Goal: Task Accomplishment & Management: Manage account settings

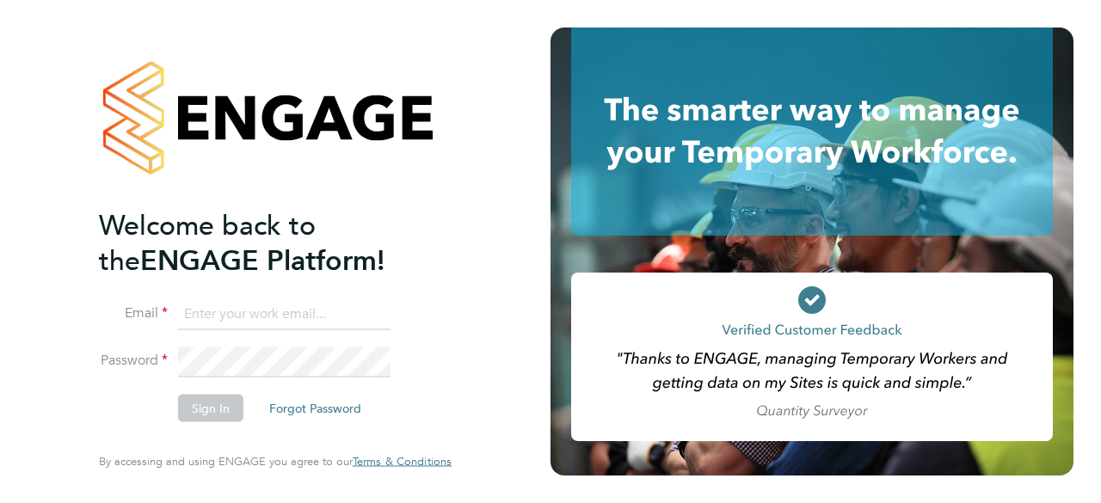
type input "Mark.pedrick@brightonandhovealbion.com"
click at [208, 421] on button "Sign In" at bounding box center [210, 409] width 65 height 28
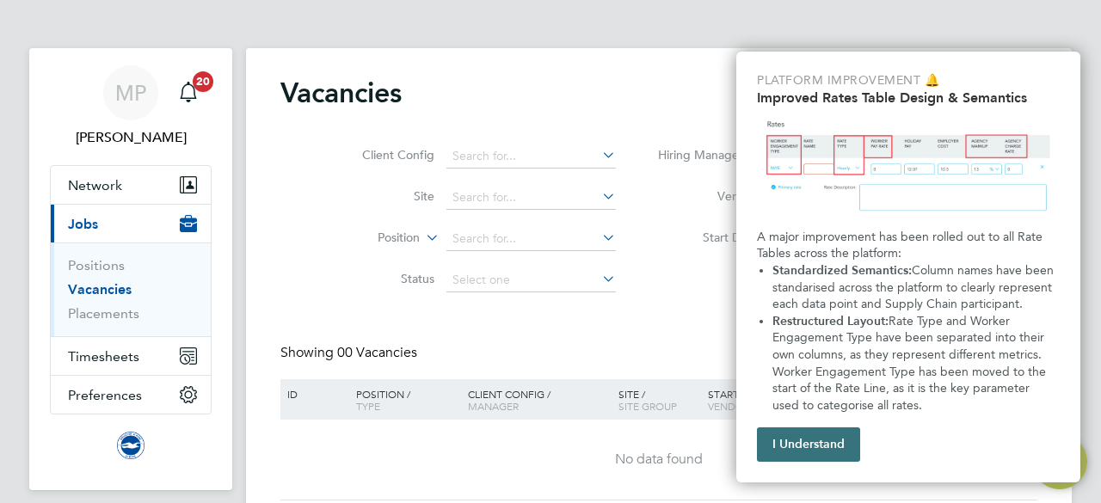
click at [813, 453] on button "I Understand" at bounding box center [808, 445] width 103 height 34
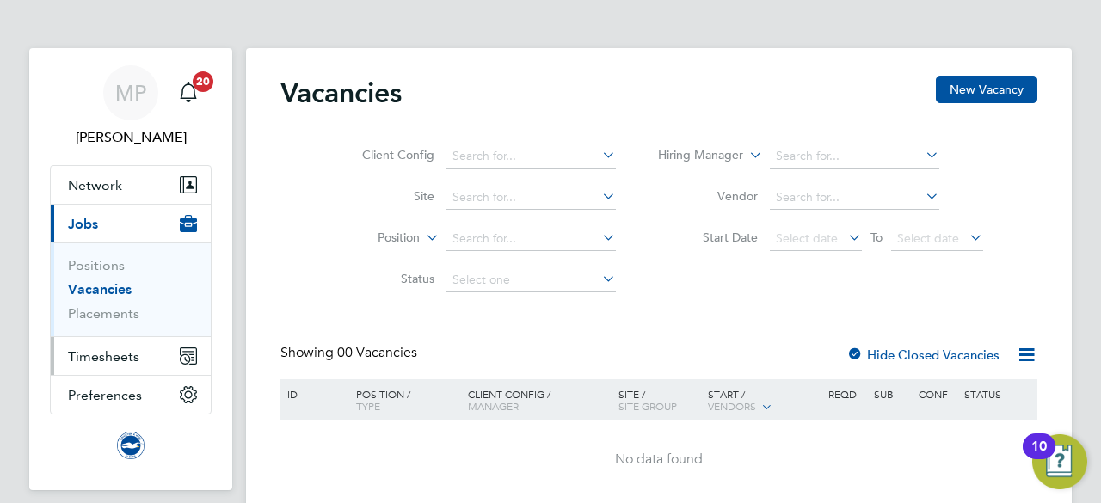
click at [119, 361] on span "Timesheets" at bounding box center [103, 356] width 71 height 16
click at [112, 356] on span "Timesheets" at bounding box center [103, 356] width 71 height 16
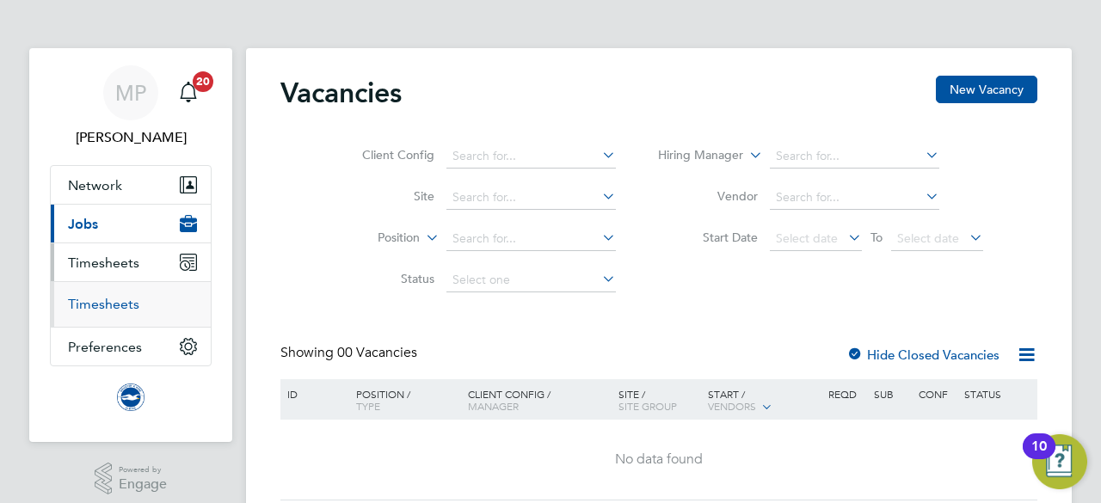
click at [120, 308] on link "Timesheets" at bounding box center [103, 304] width 71 height 16
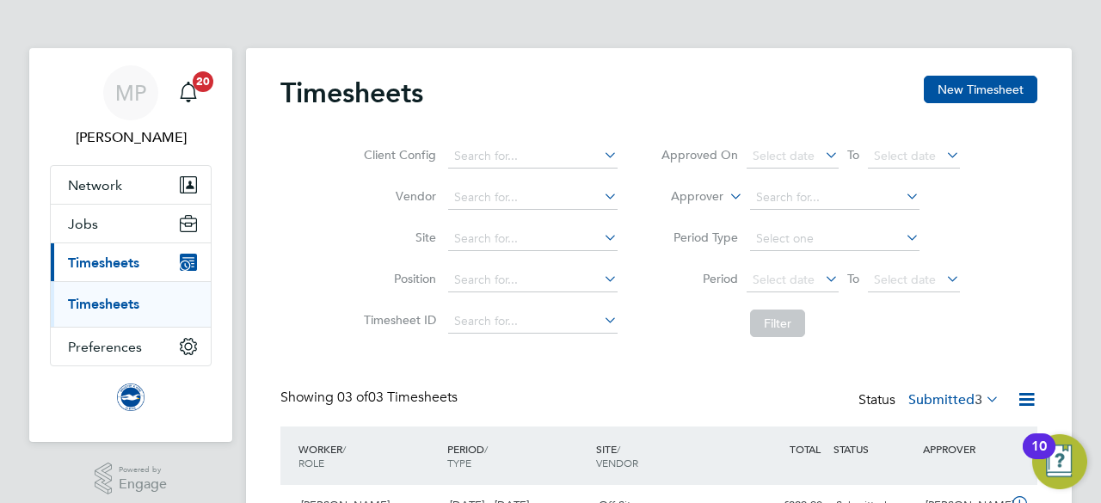
click at [1094, 369] on div "MP Mark Pedrick Notifications 20 Applications: Network Sites Workers Jobs Posit…" at bounding box center [550, 389] width 1101 height 778
click at [1005, 322] on div "Client Config Vendor Site Position Timesheet ID Approved On Select date To Sele…" at bounding box center [658, 236] width 757 height 219
click at [1088, 446] on div "MP Mark Pedrick Notifications 20 Applications: Network Sites Workers Jobs Posit…" at bounding box center [550, 389] width 1101 height 778
click at [687, 383] on div "Timesheets New Timesheet Client Config Vendor Site Position Timesheet ID Approv…" at bounding box center [658, 396] width 757 height 640
drag, startPoint x: 1095, startPoint y: 345, endPoint x: 1088, endPoint y: 416, distance: 71.8
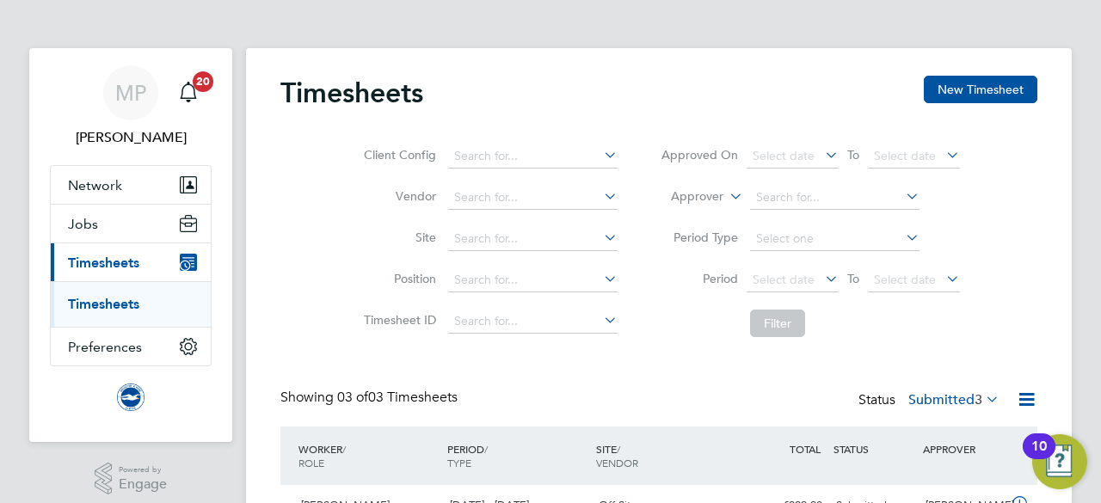
click at [1088, 416] on div "MP Mark Pedrick Notifications 20 Applications: Network Sites Workers Jobs Posit…" at bounding box center [550, 389] width 1101 height 778
click at [1022, 331] on div "Client Config Vendor Site Position Timesheet ID Approved On Select date To Sele…" at bounding box center [658, 236] width 757 height 219
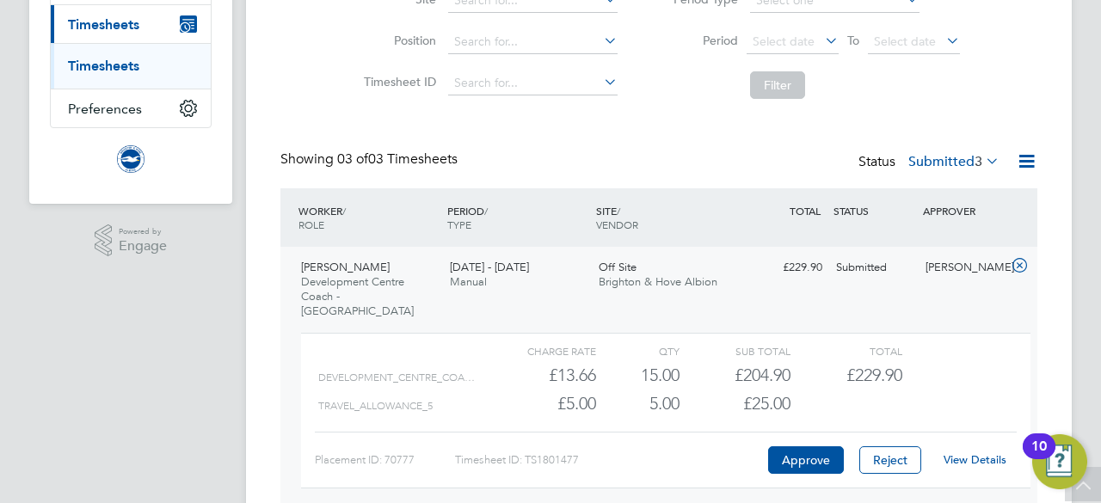
scroll to position [241, 0]
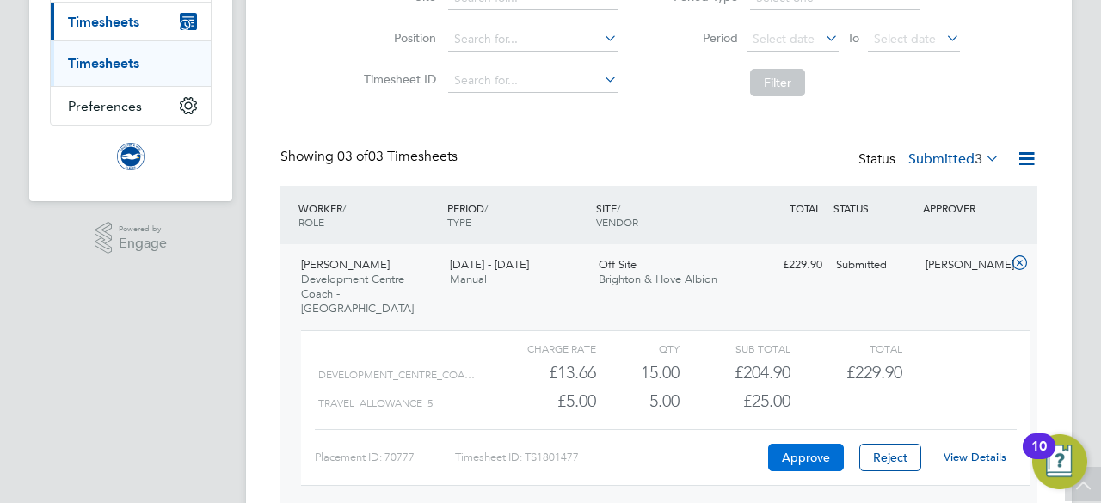
click at [831, 444] on button "Approve" at bounding box center [806, 458] width 76 height 28
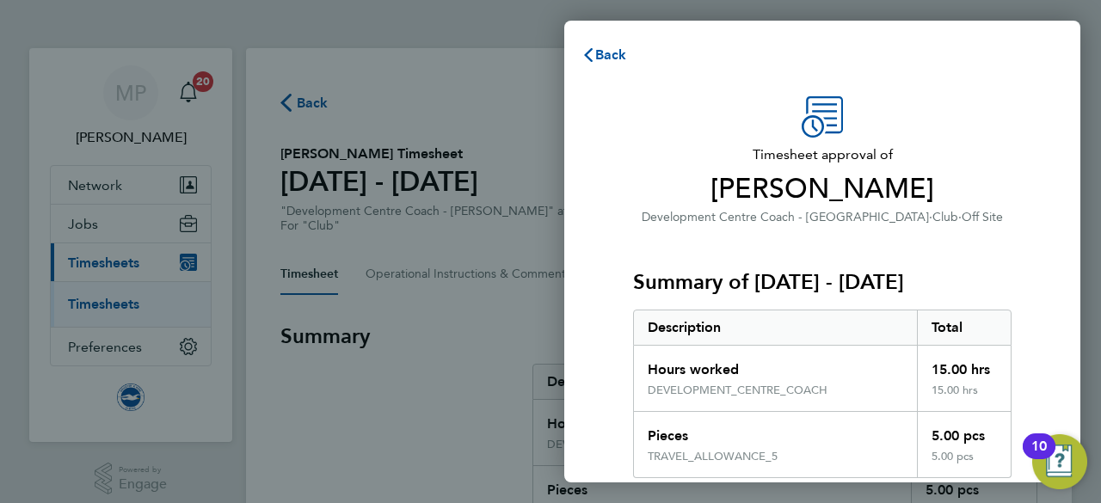
click at [1057, 280] on div "Timesheet approval of Matthew Bubb Development Centre Coach - Crawley · Club · …" at bounding box center [822, 448] width 516 height 745
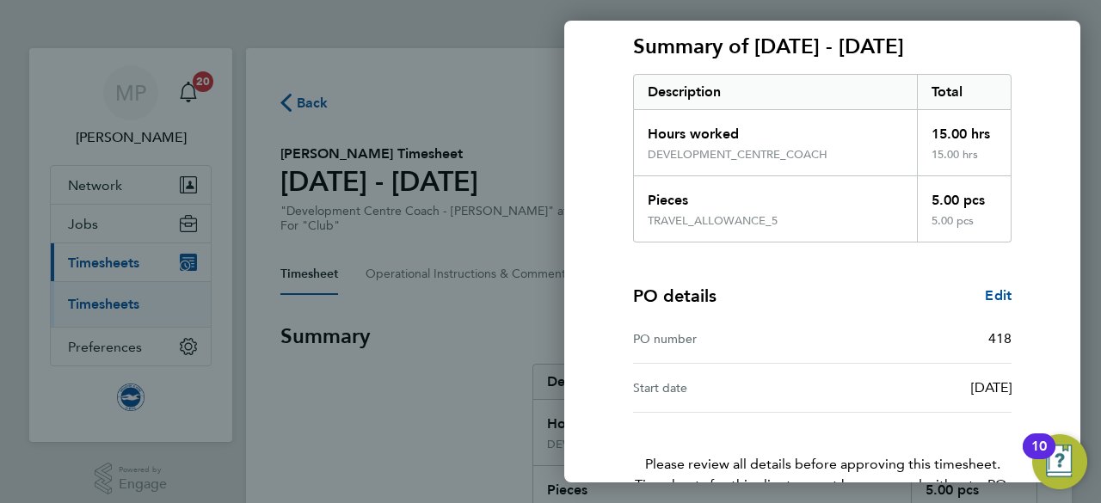
scroll to position [336, 0]
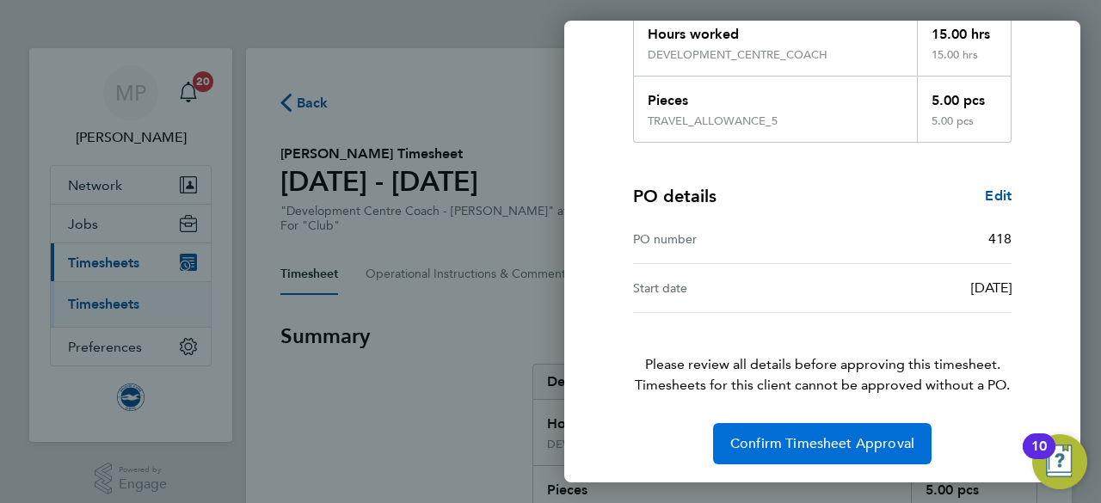
click at [842, 437] on span "Confirm Timesheet Approval" at bounding box center [822, 443] width 184 height 17
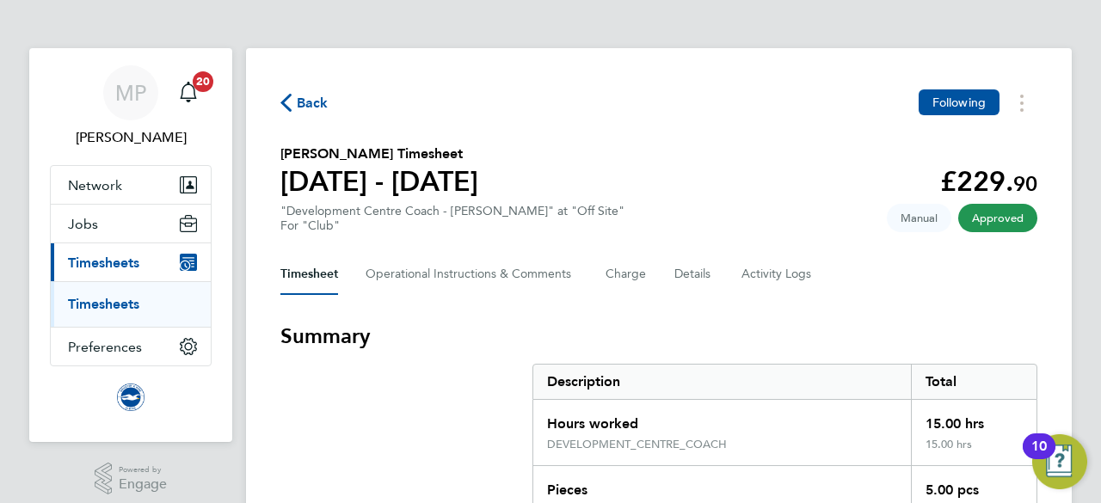
click at [122, 300] on link "Timesheets" at bounding box center [103, 304] width 71 height 16
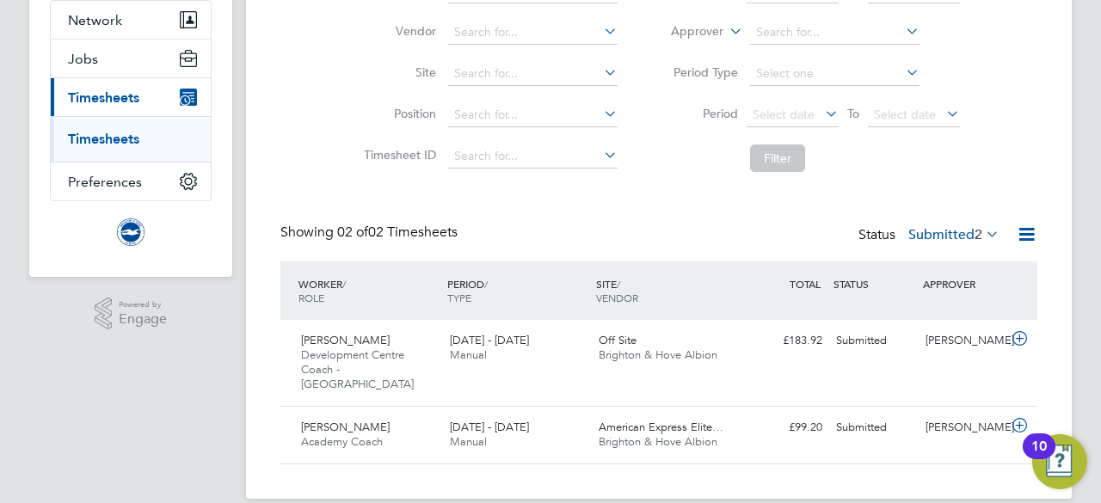
scroll to position [172, 0]
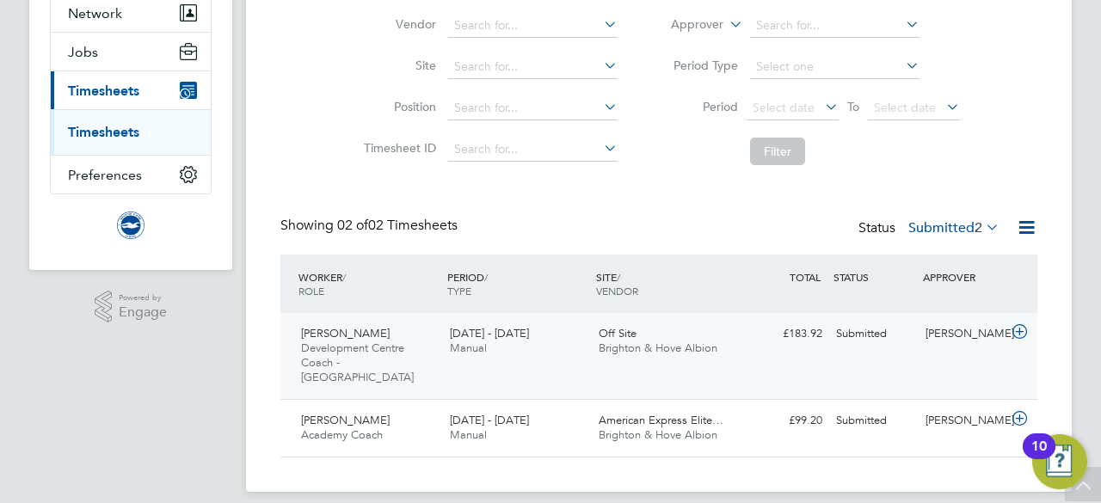
click at [433, 335] on div "Matthew Bubb Development Centre Coach - Crawley 1 - 30 Apr 2025" at bounding box center [368, 356] width 149 height 72
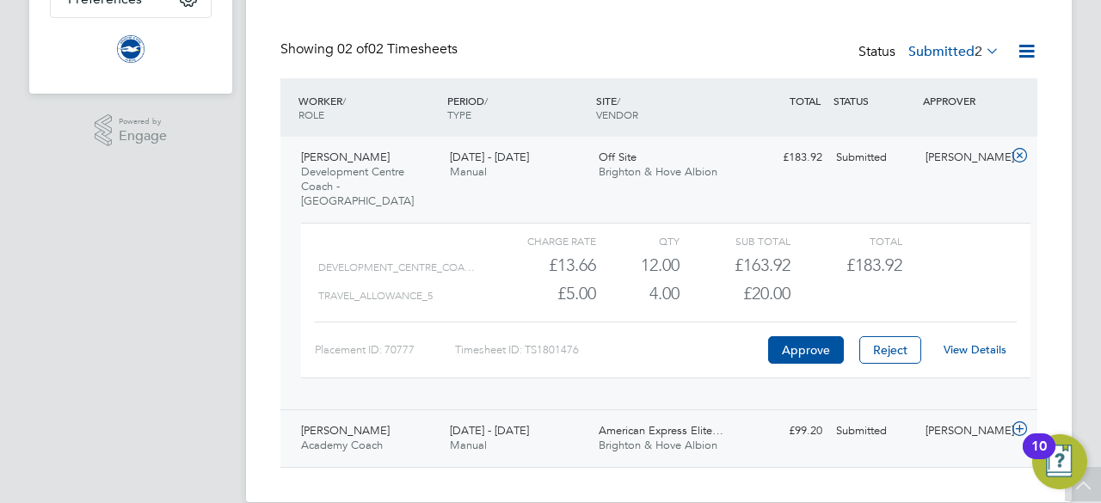
scroll to position [358, 0]
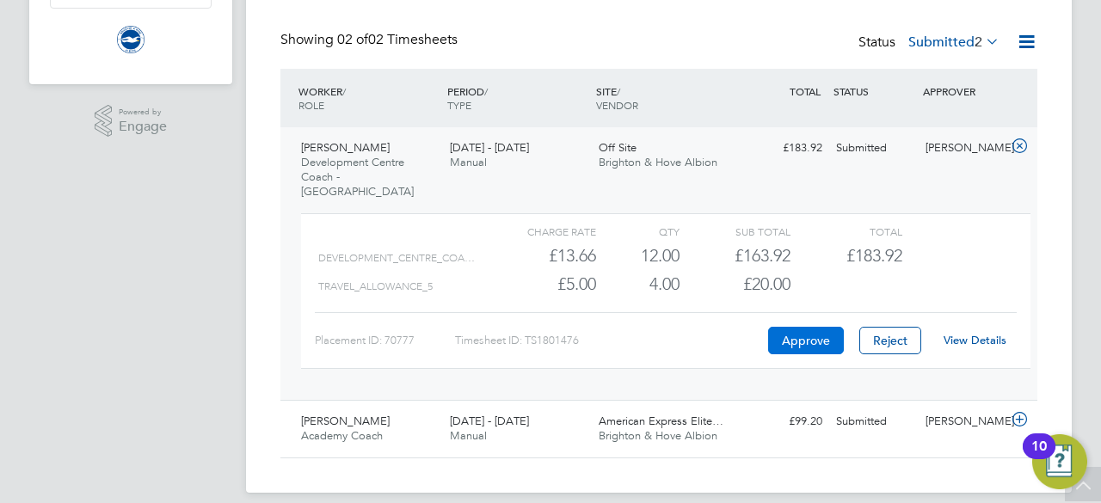
click at [792, 336] on button "Approve" at bounding box center [806, 341] width 76 height 28
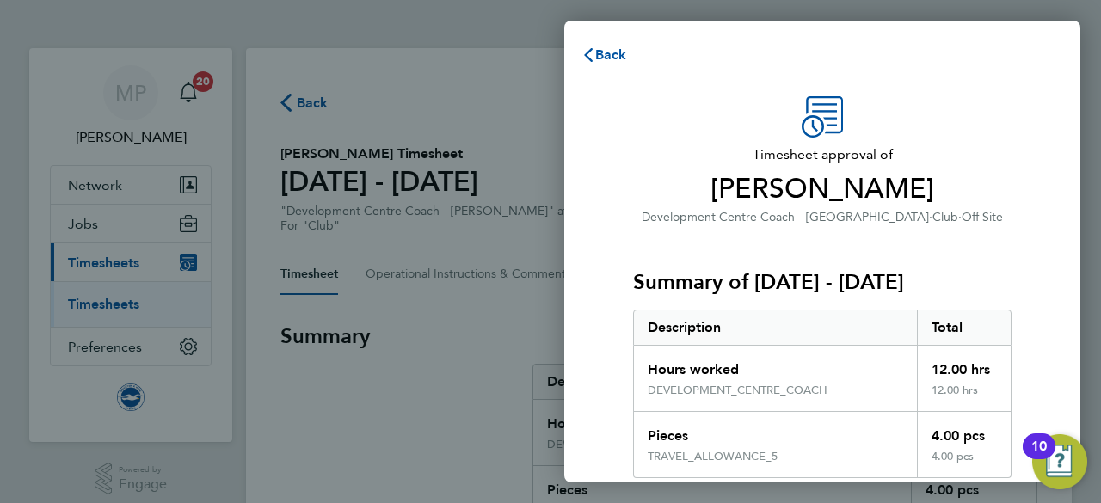
click at [1034, 254] on div "Timesheet approval of [PERSON_NAME] Development Centre Coach - [GEOGRAPHIC_DATA…" at bounding box center [822, 448] width 516 height 745
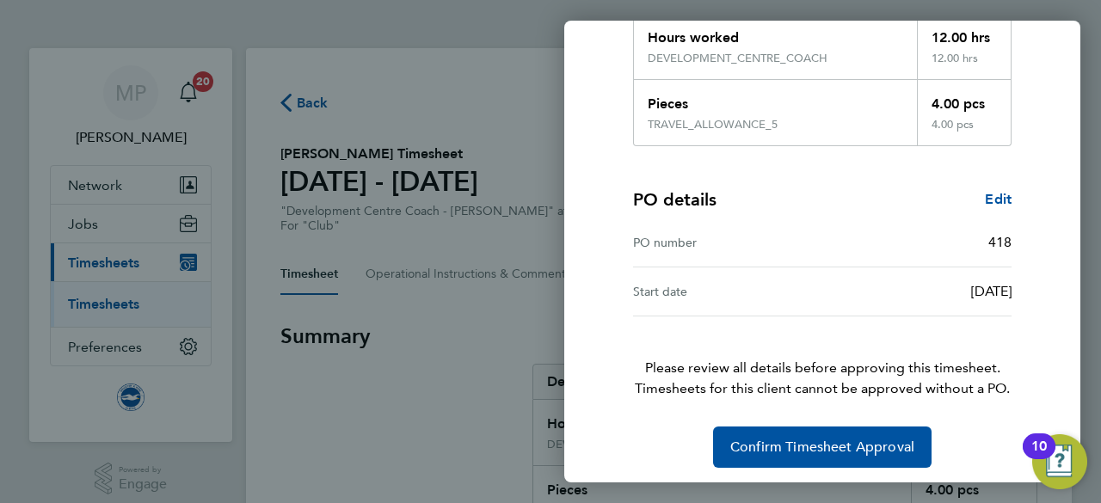
scroll to position [336, 0]
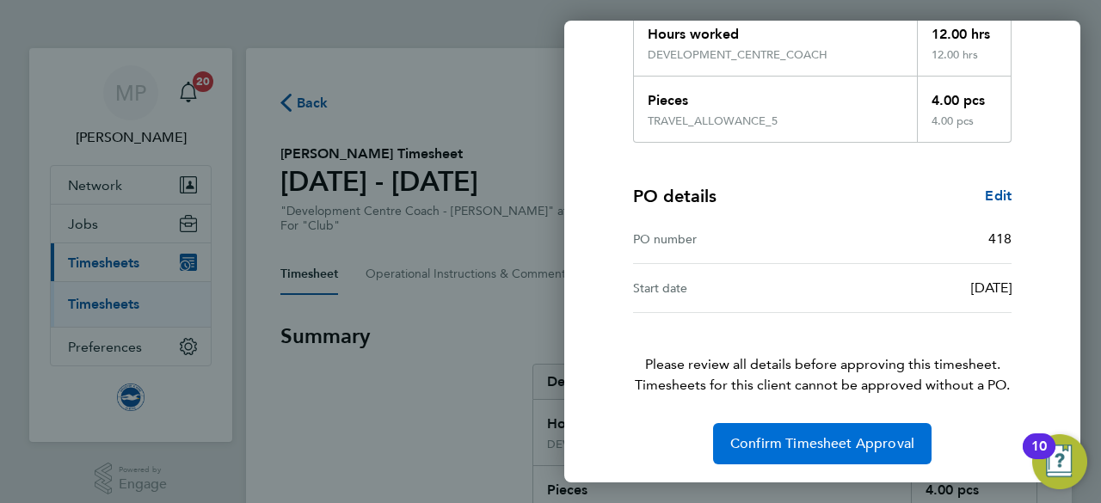
click at [881, 435] on span "Confirm Timesheet Approval" at bounding box center [822, 443] width 184 height 17
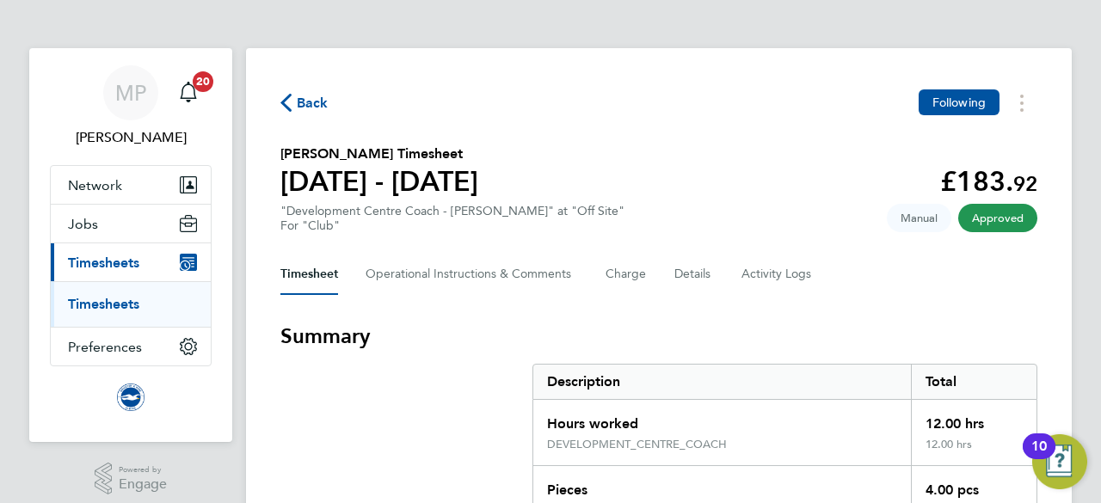
click at [103, 298] on link "Timesheets" at bounding box center [103, 304] width 71 height 16
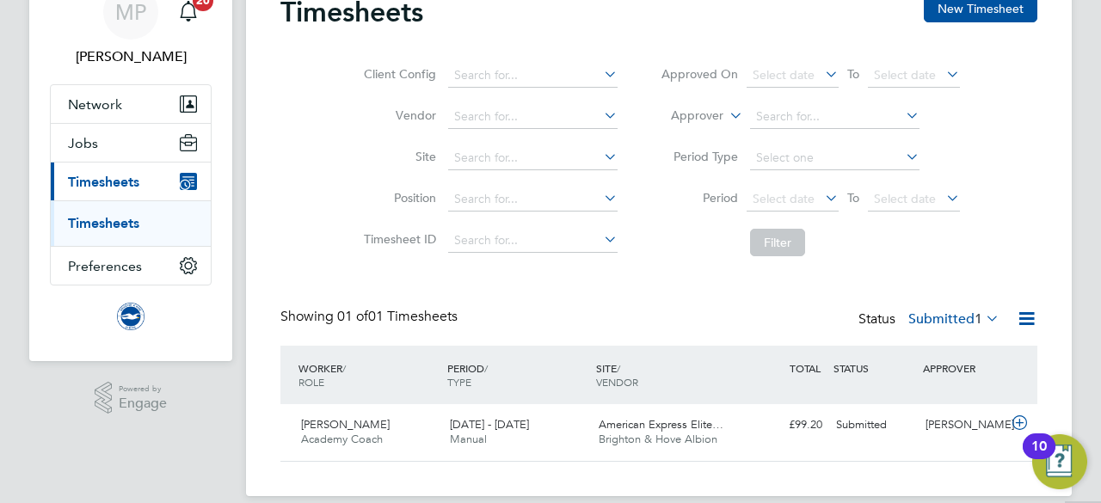
scroll to position [100, 0]
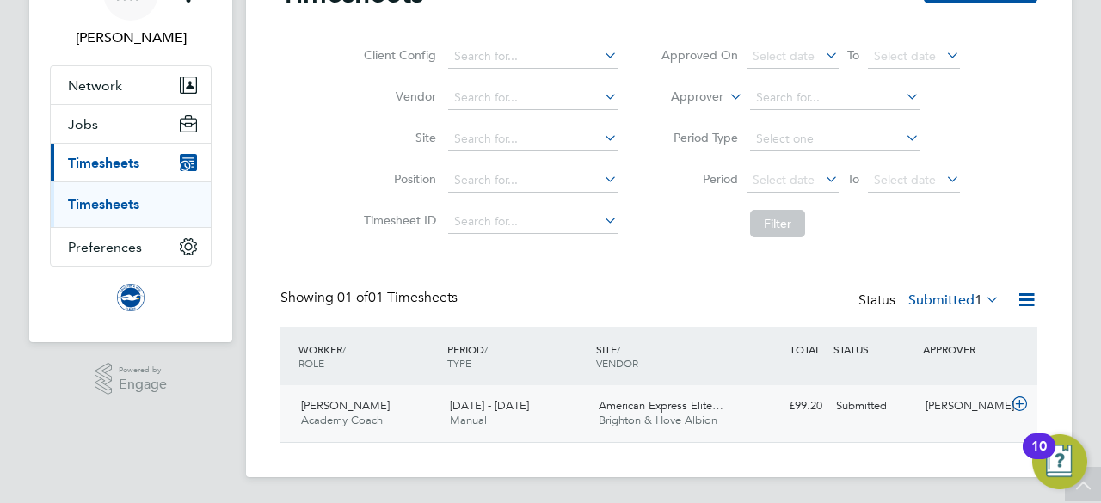
click at [378, 402] on span "Graham Draper" at bounding box center [345, 405] width 89 height 15
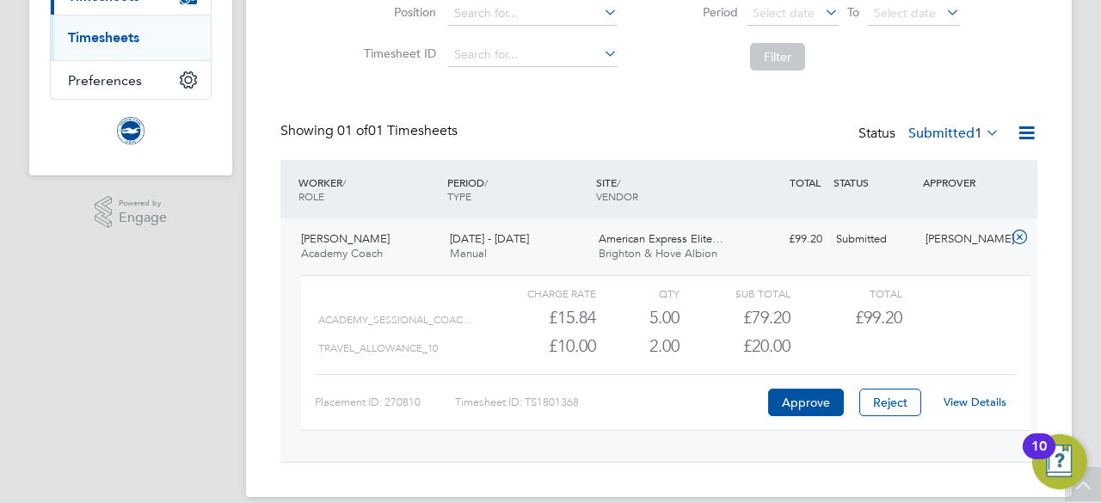
scroll to position [287, 0]
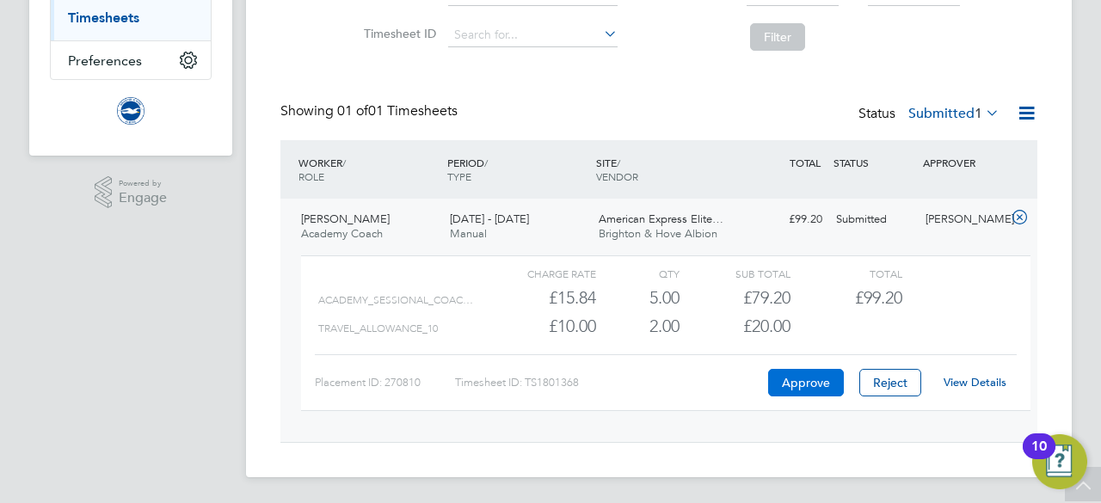
click at [812, 375] on button "Approve" at bounding box center [806, 383] width 76 height 28
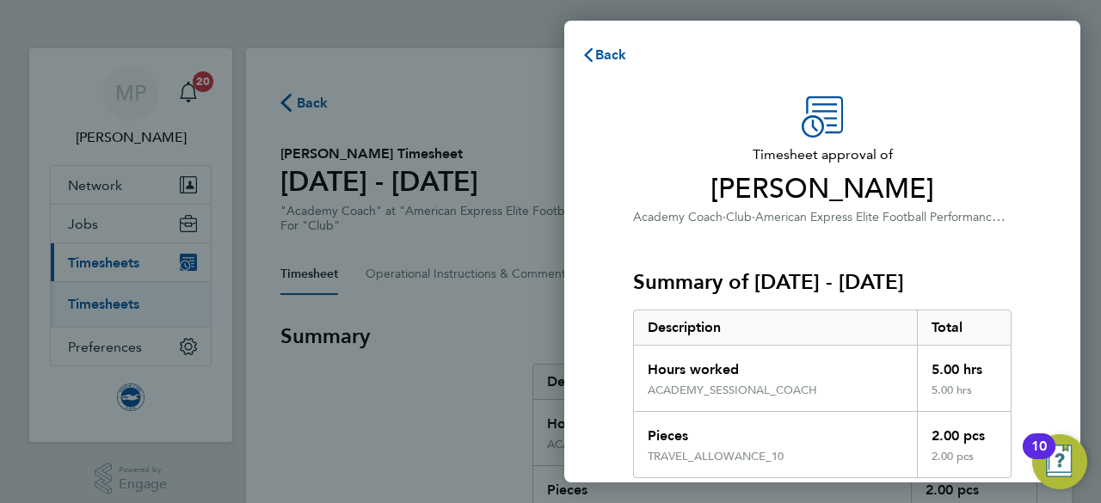
click at [995, 225] on p "Academy Coach · Club · American Express Elite Football Performance Centre" at bounding box center [822, 216] width 379 height 21
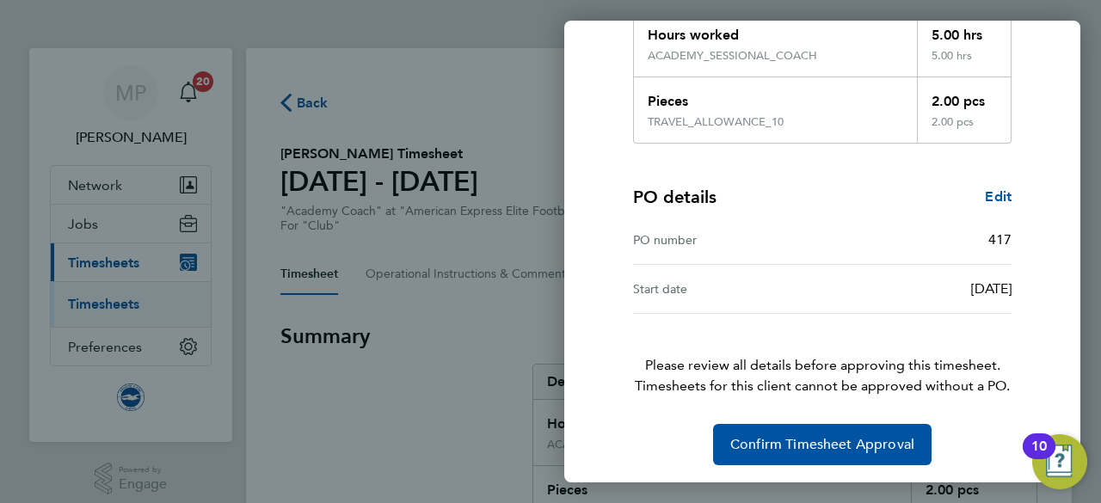
scroll to position [336, 0]
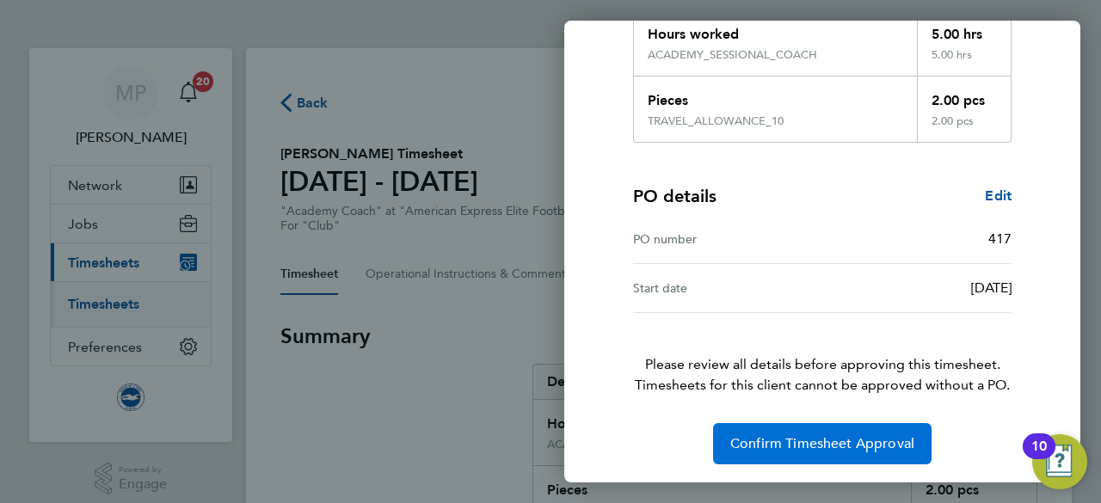
click at [829, 443] on span "Confirm Timesheet Approval" at bounding box center [822, 443] width 184 height 17
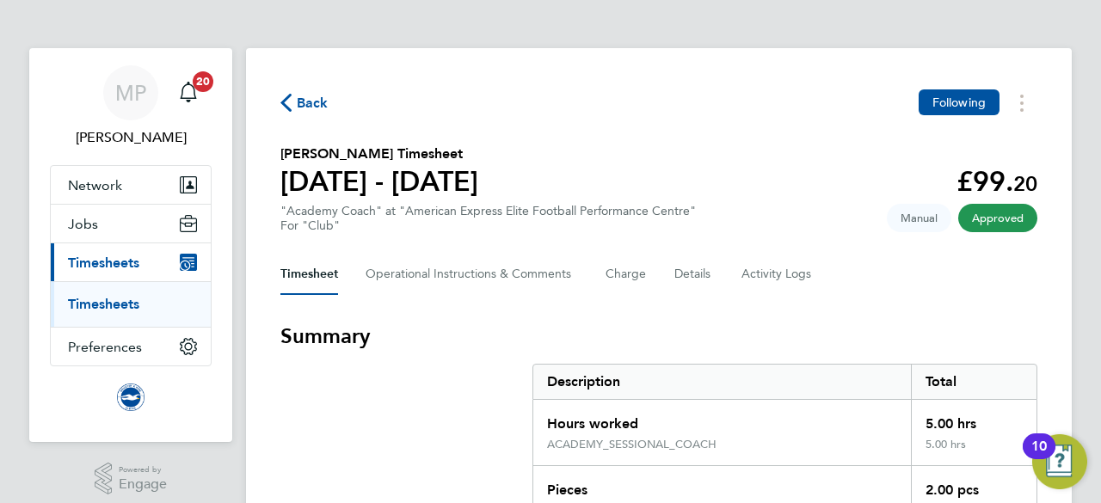
click at [95, 307] on link "Timesheets" at bounding box center [103, 304] width 71 height 16
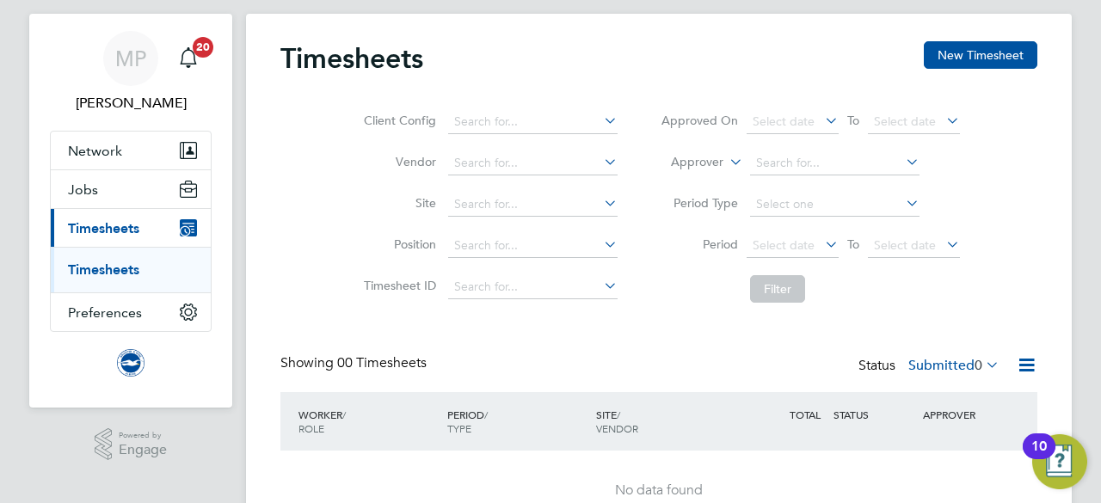
click at [527, 374] on div "Timesheets New Timesheet Client Config Vendor Site Position Timesheet ID Approv…" at bounding box center [658, 286] width 757 height 490
